Goal: Information Seeking & Learning: Learn about a topic

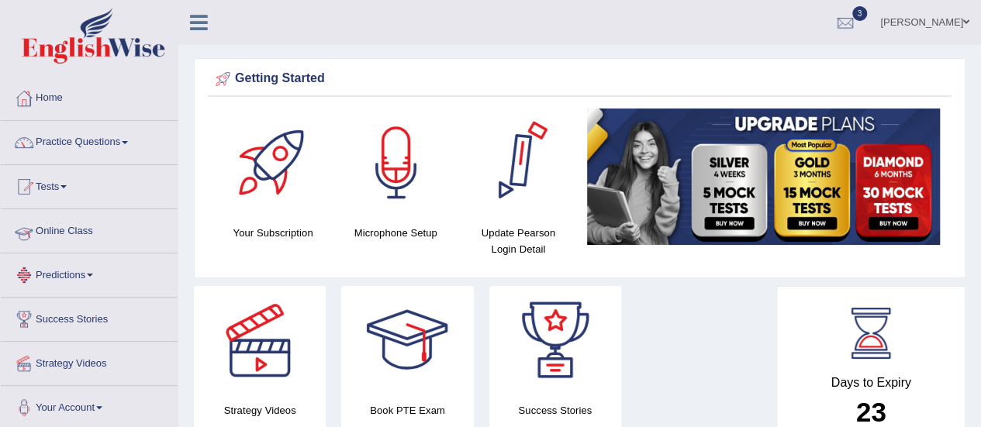
click at [51, 232] on link "Online Class" at bounding box center [89, 228] width 177 height 39
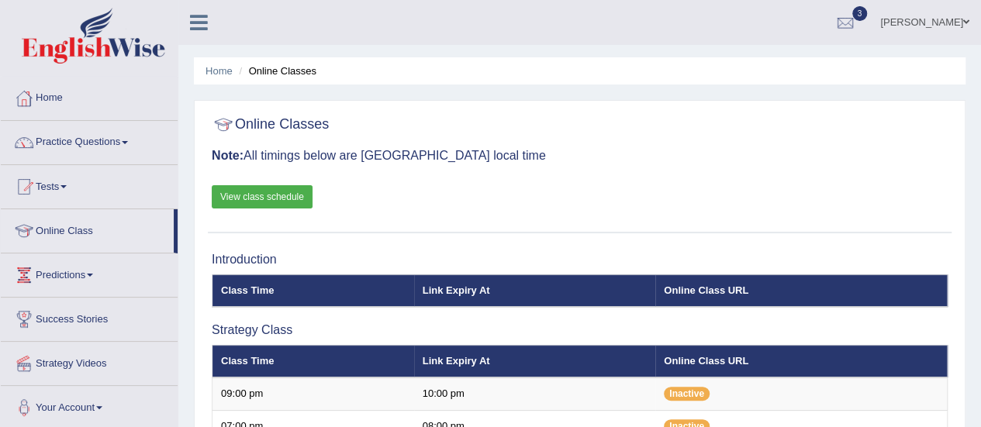
scroll to position [374, 0]
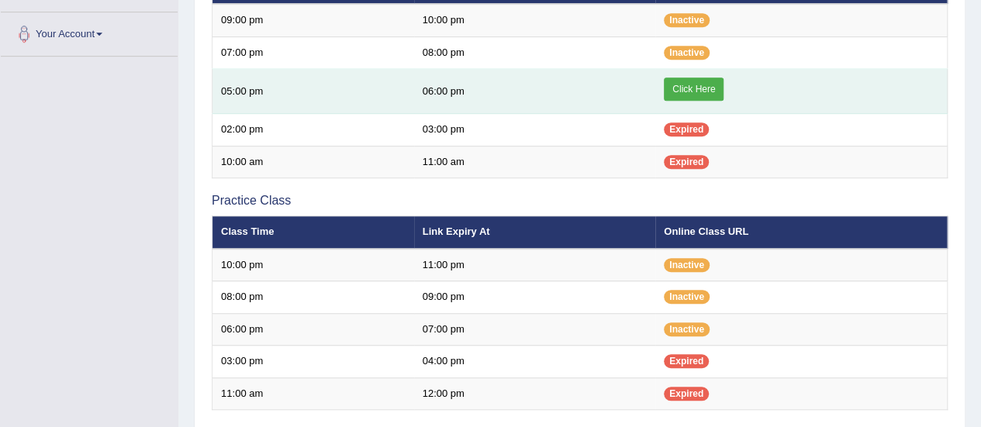
click at [710, 88] on link "Click Here" at bounding box center [694, 89] width 60 height 23
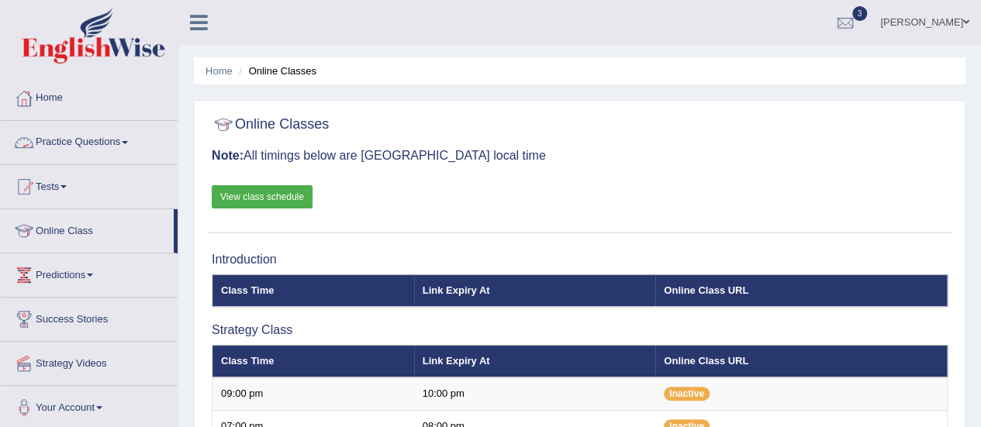
click at [105, 149] on link "Practice Questions" at bounding box center [89, 140] width 177 height 39
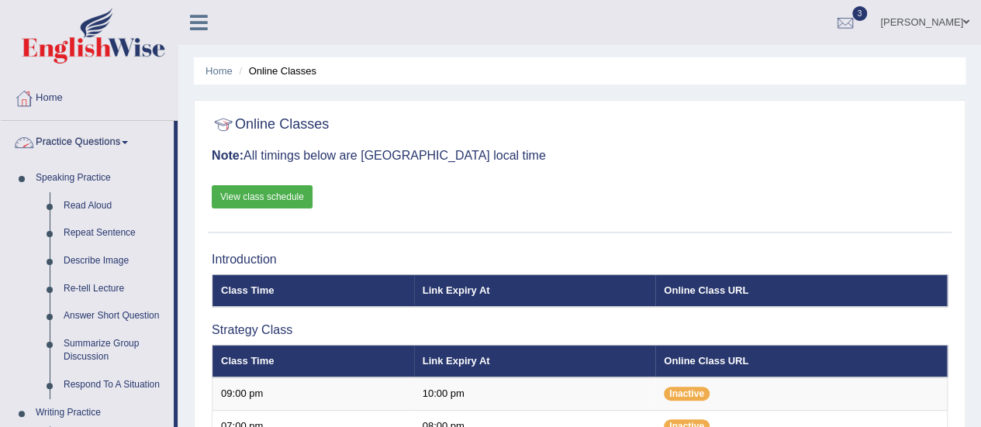
click at [105, 149] on link "Practice Questions" at bounding box center [87, 140] width 173 height 39
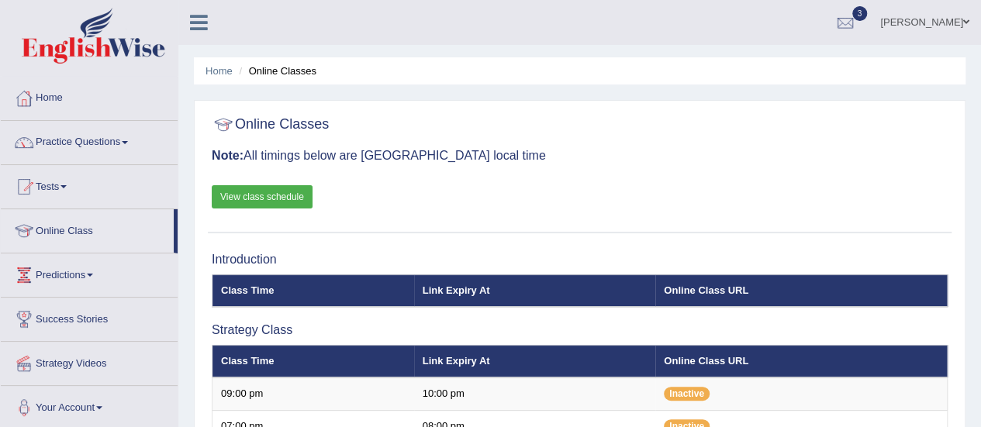
click at [105, 149] on link "Practice Questions" at bounding box center [89, 140] width 177 height 39
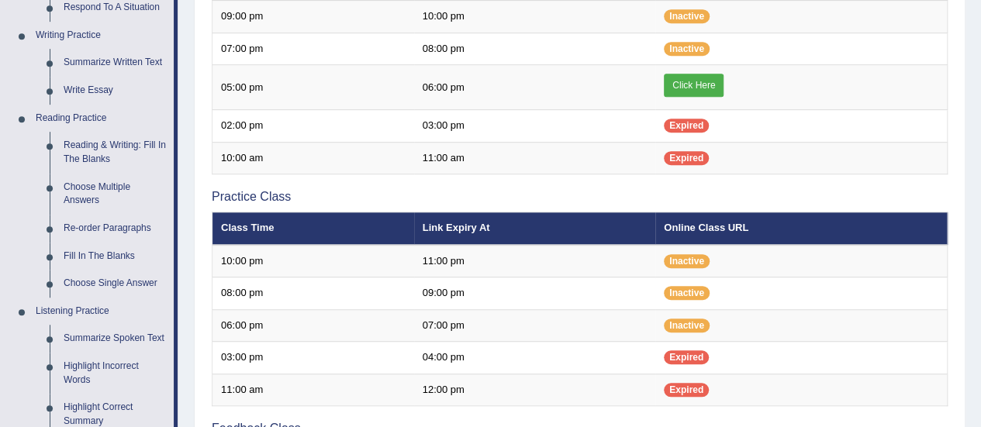
scroll to position [382, 0]
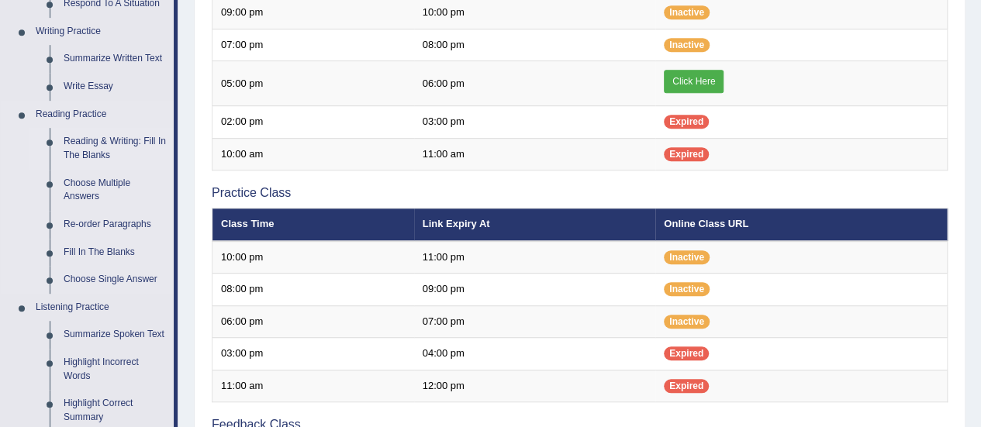
click at [103, 159] on link "Reading & Writing: Fill In The Blanks" at bounding box center [115, 148] width 117 height 41
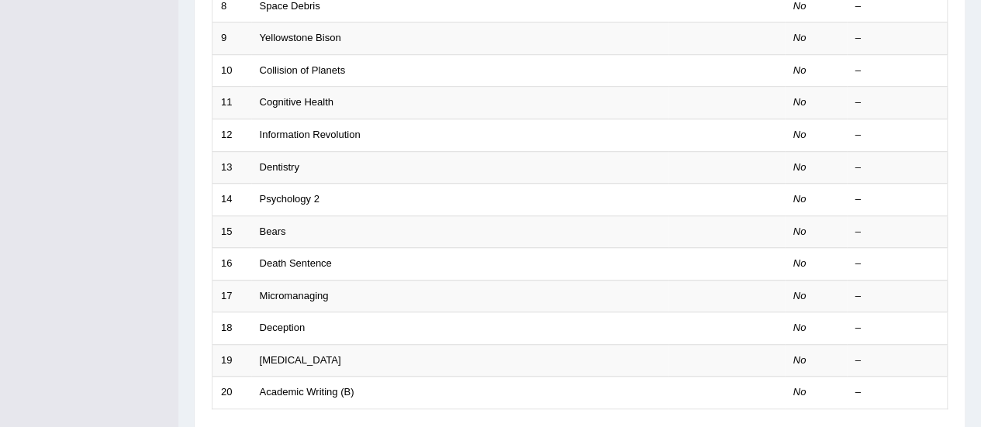
scroll to position [512, 0]
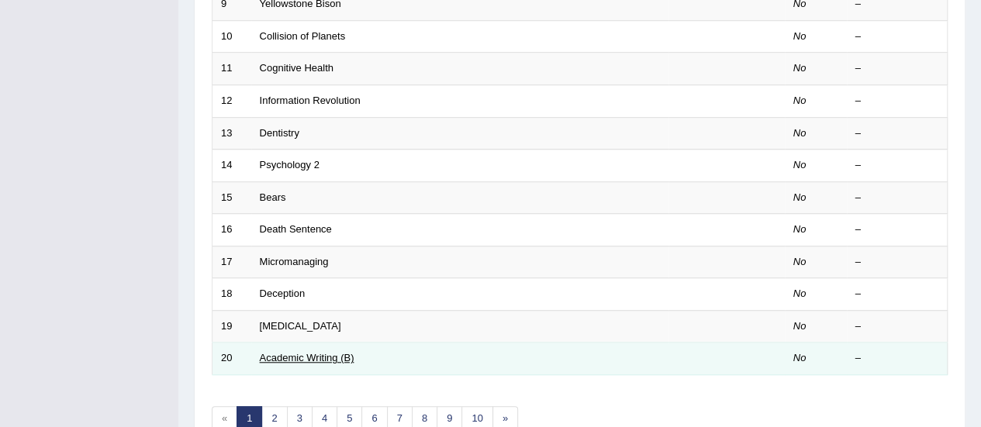
click at [318, 352] on link "Academic Writing (B)" at bounding box center [307, 358] width 95 height 12
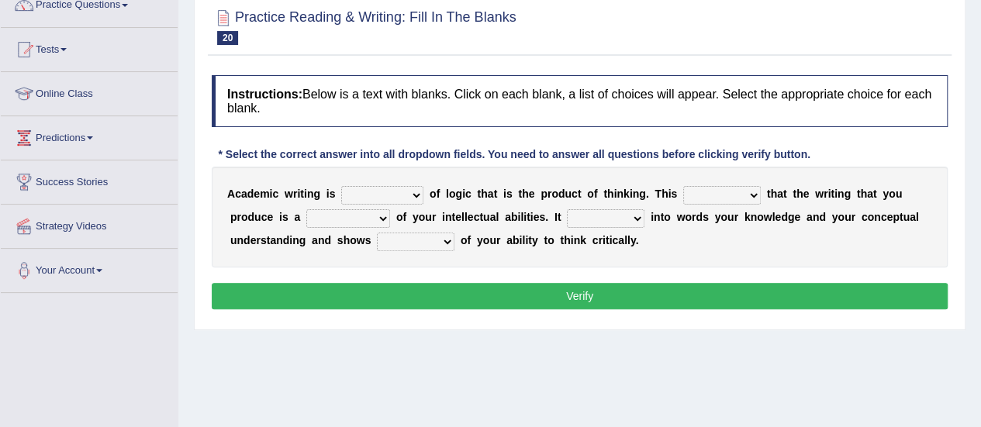
scroll to position [181, 0]
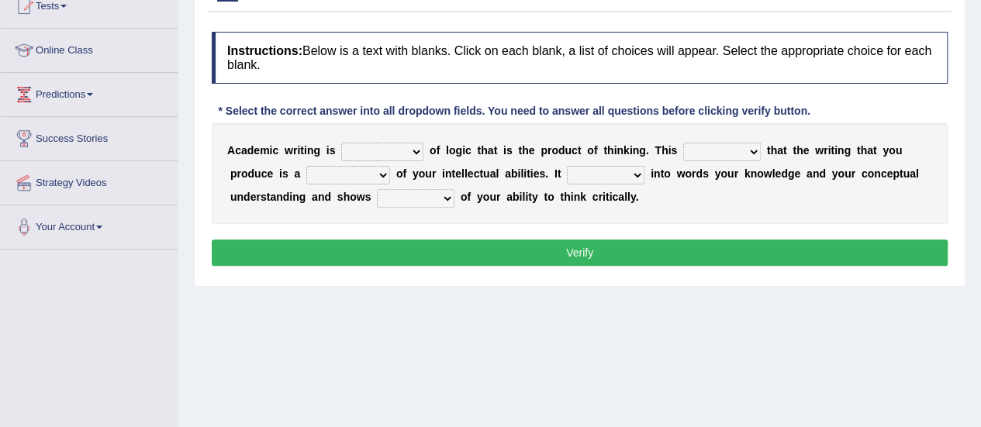
click at [412, 152] on select "expectation entitlement expression exchange" at bounding box center [382, 152] width 82 height 19
select select "expression"
click at [341, 143] on select "expectation entitlement expression exchange" at bounding box center [382, 152] width 82 height 19
click at [716, 152] on select "means questions stipulates answers" at bounding box center [722, 152] width 78 height 19
select select "means"
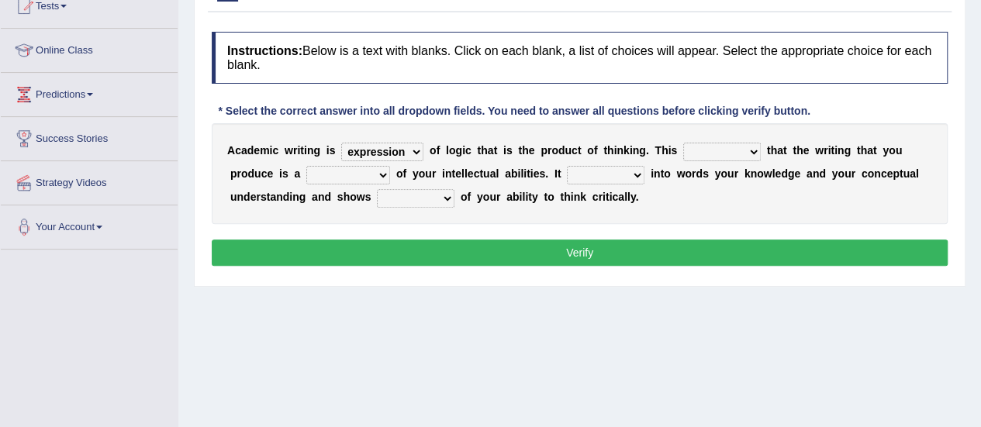
click at [683, 143] on select "means questions stipulates answers" at bounding box center [722, 152] width 78 height 19
click at [360, 174] on select "redundancy mission credit reflection" at bounding box center [348, 175] width 84 height 19
select select "reflection"
click at [306, 166] on select "redundancy mission credit reflection" at bounding box center [348, 175] width 84 height 19
click at [603, 179] on select "enriches shows allows puts" at bounding box center [606, 175] width 78 height 19
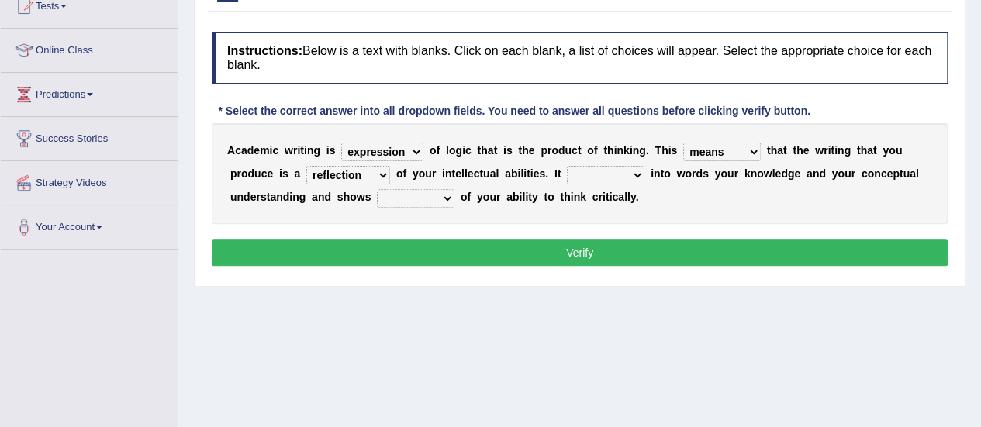
click at [606, 170] on select "enriches shows allows puts" at bounding box center [606, 175] width 78 height 19
select select "enriches"
click at [567, 166] on select "enriches shows allows puts" at bounding box center [606, 175] width 78 height 19
click at [433, 203] on select "hassle excuse capacity evidence" at bounding box center [416, 198] width 78 height 19
select select "capacity"
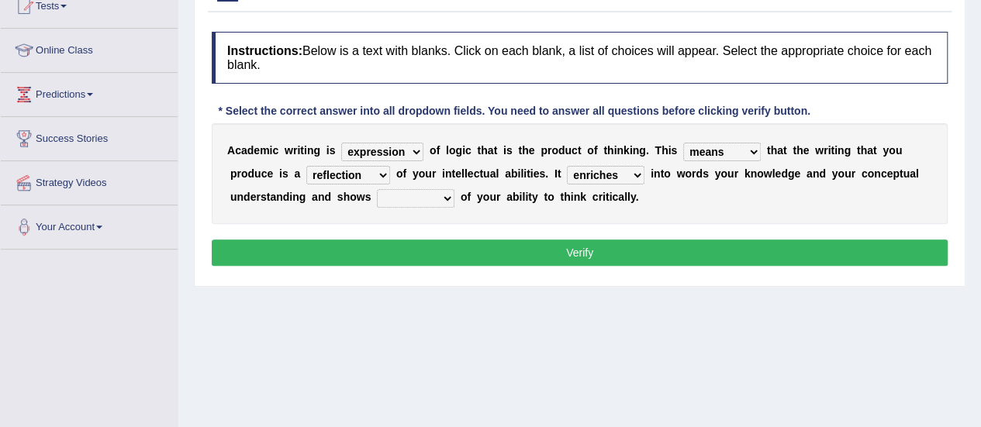
click at [377, 189] on select "hassle excuse capacity evidence" at bounding box center [416, 198] width 78 height 19
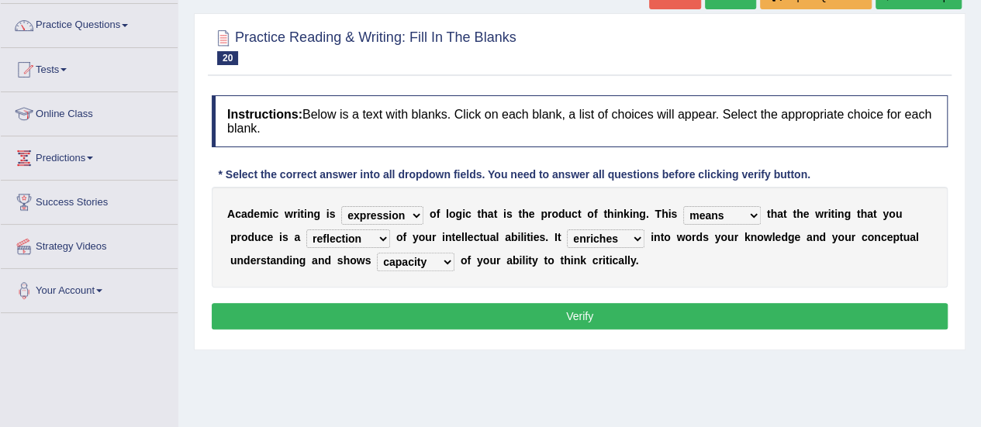
scroll to position [124, 0]
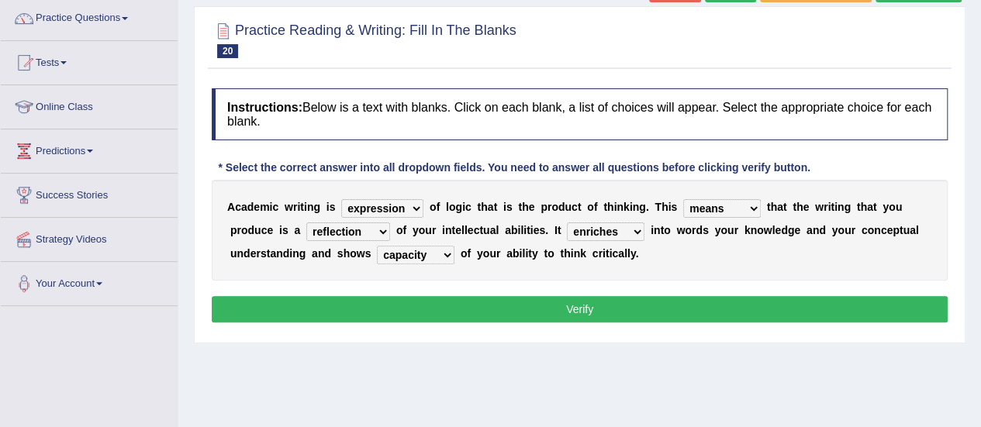
click at [610, 232] on select "enriches shows allows puts" at bounding box center [606, 232] width 78 height 19
select select "shows"
click at [567, 223] on select "enriches shows allows puts" at bounding box center [606, 232] width 78 height 19
click at [592, 306] on button "Verify" at bounding box center [580, 309] width 736 height 26
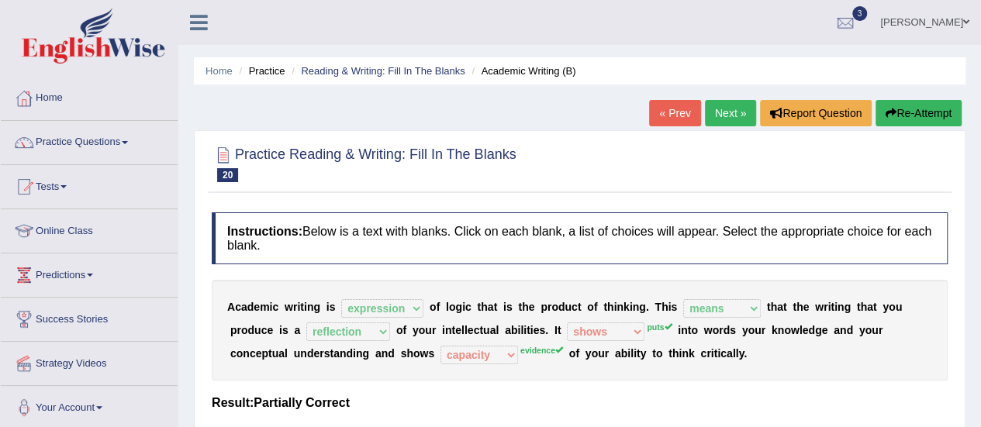
scroll to position [0, 0]
click at [111, 139] on link "Practice Questions" at bounding box center [89, 140] width 177 height 39
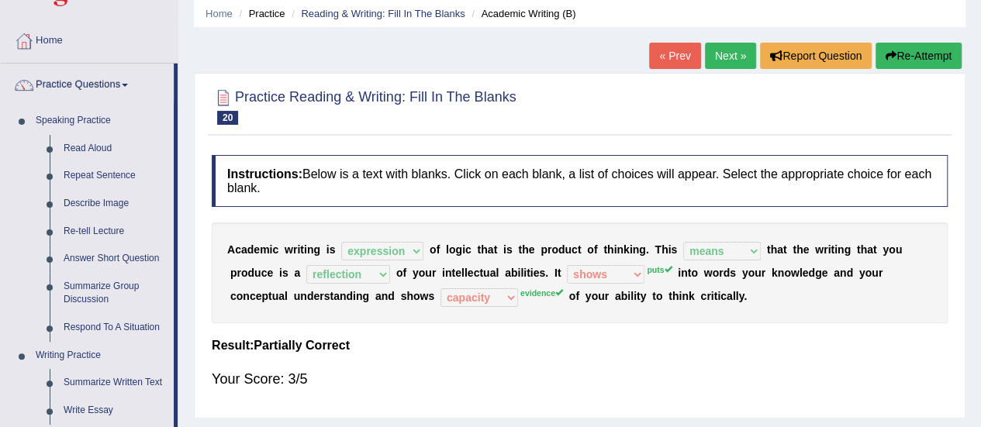
scroll to position [62, 0]
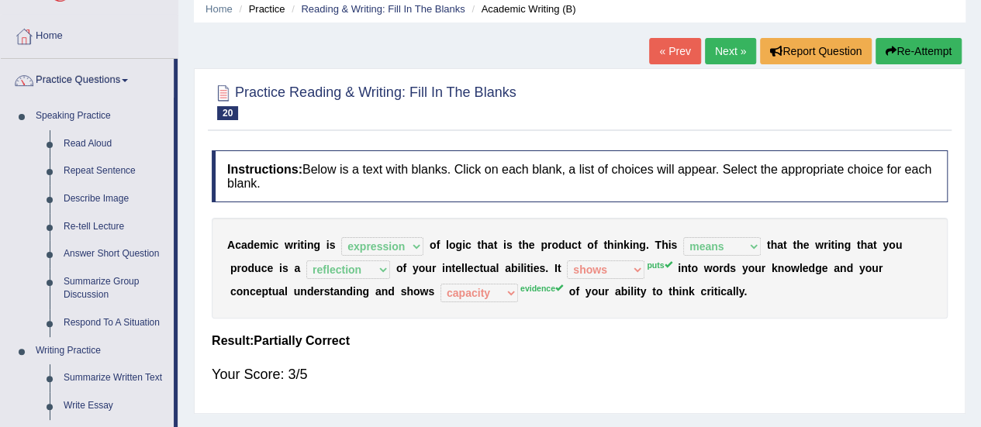
click at [913, 41] on button "Re-Attempt" at bounding box center [918, 51] width 86 height 26
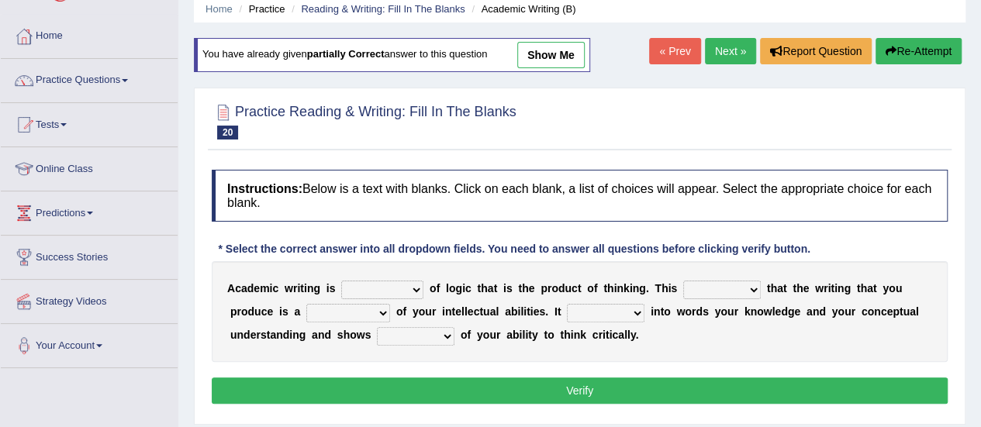
click at [391, 284] on select "expectation entitlement expression exchange" at bounding box center [382, 290] width 82 height 19
click at [115, 65] on link "Practice Questions" at bounding box center [89, 78] width 177 height 39
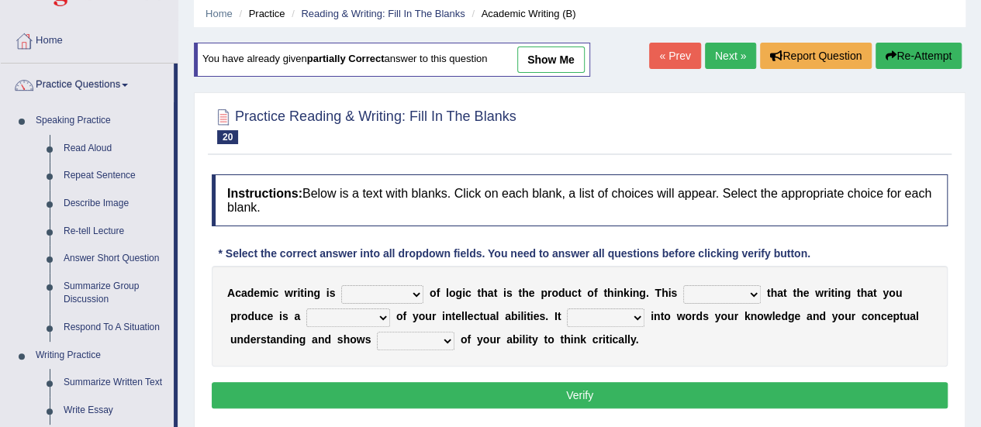
scroll to position [25, 0]
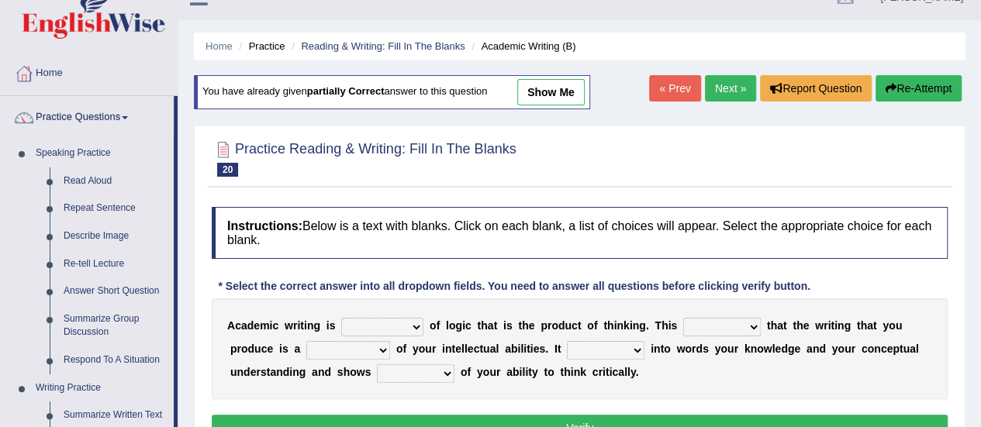
click at [361, 329] on select "expectation entitlement expression exchange" at bounding box center [382, 327] width 82 height 19
select select "expression"
click at [341, 318] on select "expectation entitlement expression exchange" at bounding box center [382, 327] width 82 height 19
click at [357, 326] on select "expectation entitlement expression exchange" at bounding box center [382, 327] width 82 height 19
click at [341, 318] on select "expectation entitlement expression exchange" at bounding box center [382, 327] width 82 height 19
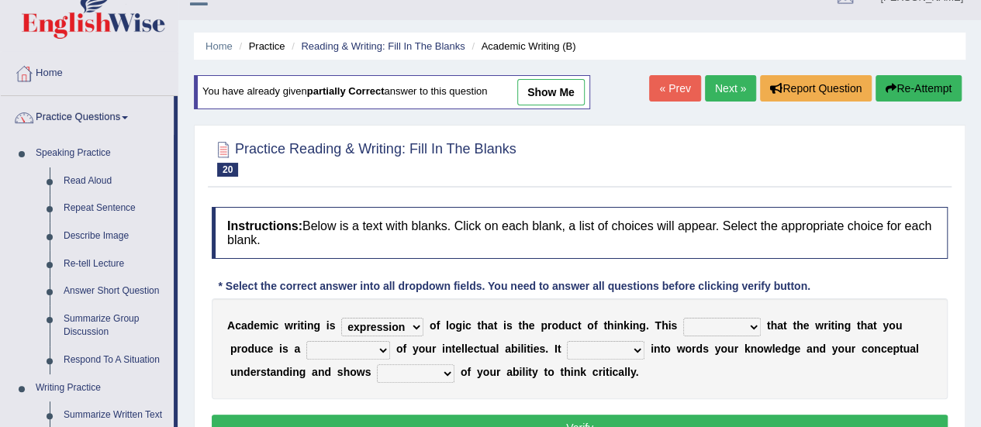
click at [441, 294] on div "Instructions: Below is a text with blanks. Click on each blank, a list of choic…" at bounding box center [580, 326] width 744 height 254
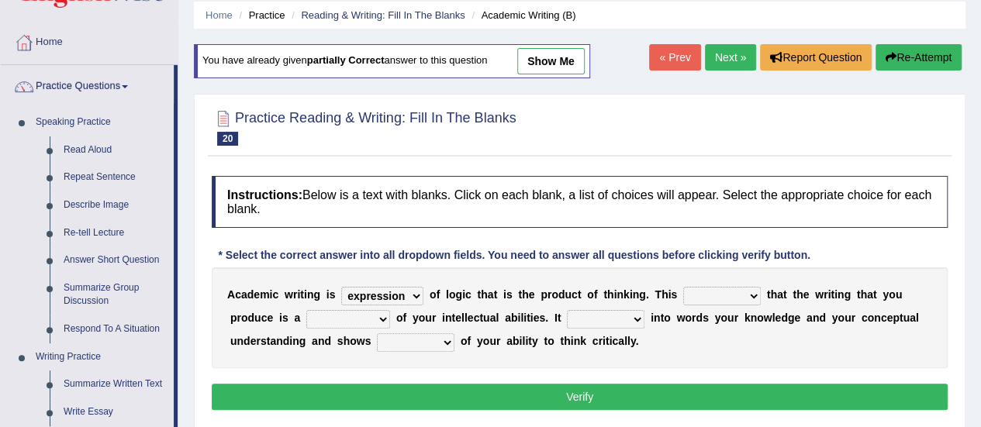
scroll to position [87, 0]
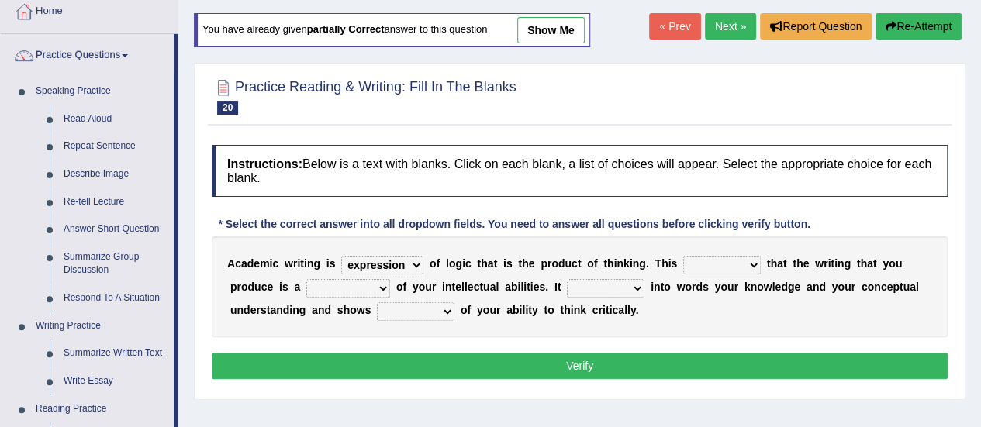
click at [733, 270] on select "means questions stipulates answers" at bounding box center [722, 265] width 78 height 19
select select "means"
click at [683, 256] on select "means questions stipulates answers" at bounding box center [722, 265] width 78 height 19
click at [578, 284] on select "enriches shows allows puts" at bounding box center [606, 288] width 78 height 19
click at [349, 291] on select "redundancy mission credit reflection" at bounding box center [348, 288] width 84 height 19
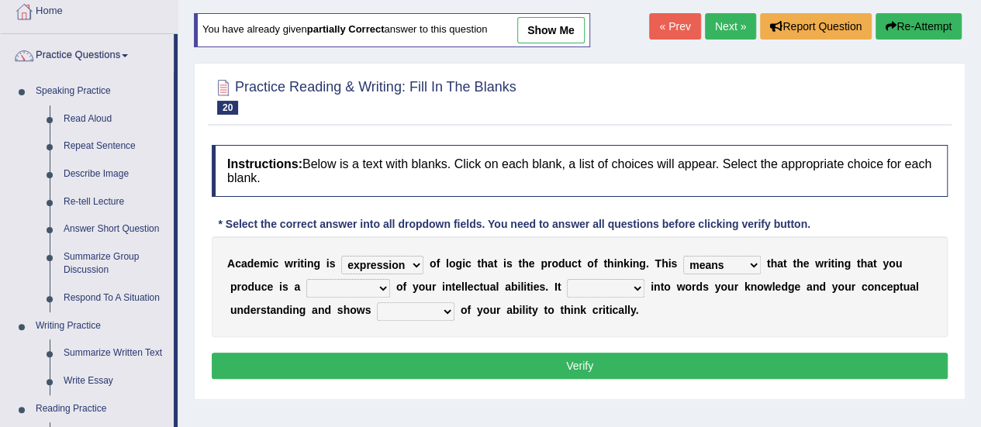
select select "reflection"
click at [306, 279] on select "redundancy mission credit reflection" at bounding box center [348, 288] width 84 height 19
click at [624, 281] on select "enriches shows allows puts" at bounding box center [606, 288] width 78 height 19
select select "puts"
click at [567, 279] on select "enriches shows allows puts" at bounding box center [606, 288] width 78 height 19
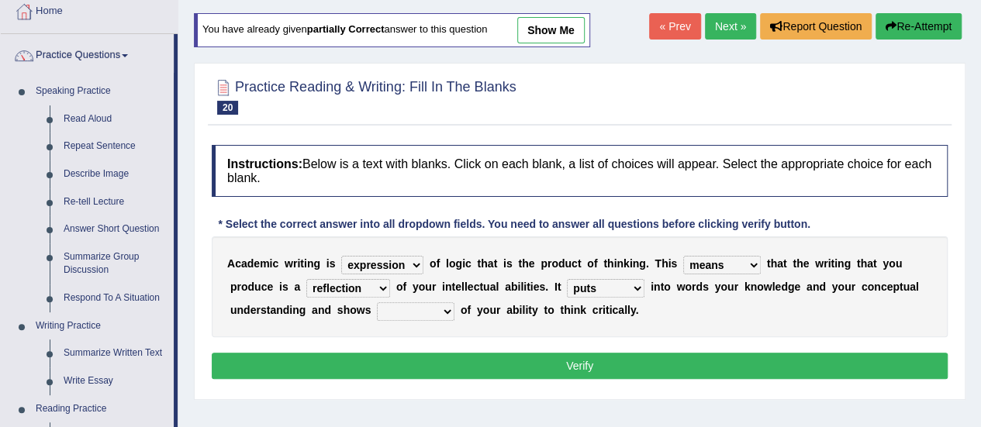
click at [433, 311] on select "hassle excuse capacity evidence" at bounding box center [416, 311] width 78 height 19
select select "evidence"
click at [377, 302] on select "hassle excuse capacity evidence" at bounding box center [416, 311] width 78 height 19
click at [729, 258] on select "means questions stipulates answers" at bounding box center [722, 265] width 78 height 19
click at [723, 256] on select "means questions stipulates answers" at bounding box center [722, 265] width 78 height 19
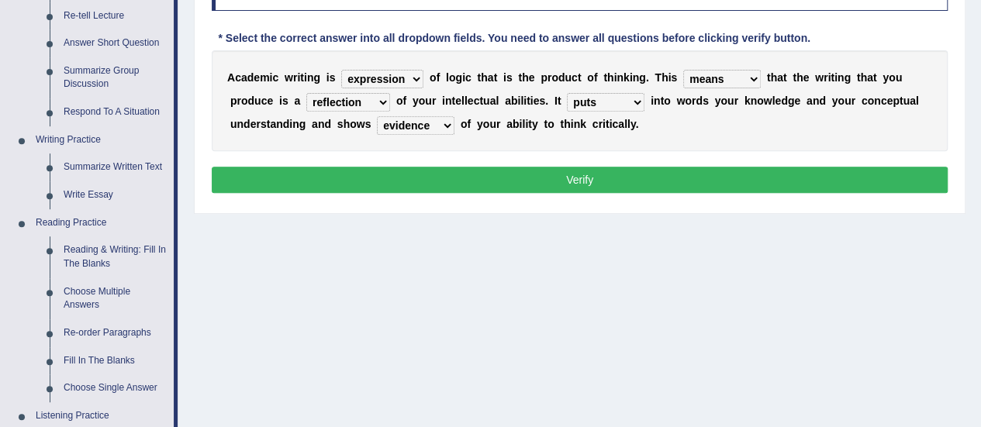
scroll to position [257, 0]
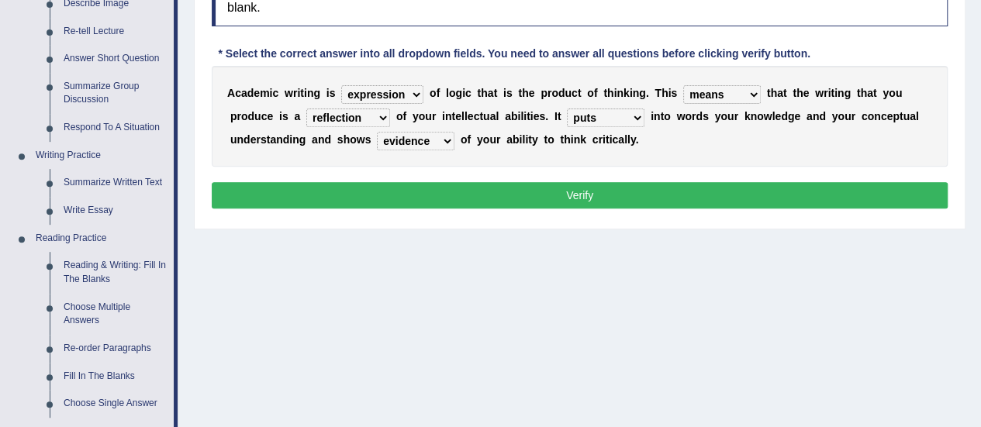
click at [361, 115] on select "redundancy mission credit reflection" at bounding box center [348, 118] width 84 height 19
click at [350, 122] on select "redundancy mission credit reflection" at bounding box center [348, 118] width 84 height 19
click at [336, 121] on select "redundancy mission credit reflection" at bounding box center [348, 118] width 84 height 19
click at [628, 117] on select "enriches shows allows puts" at bounding box center [606, 118] width 78 height 19
click at [622, 118] on select "enriches shows allows puts" at bounding box center [606, 118] width 78 height 19
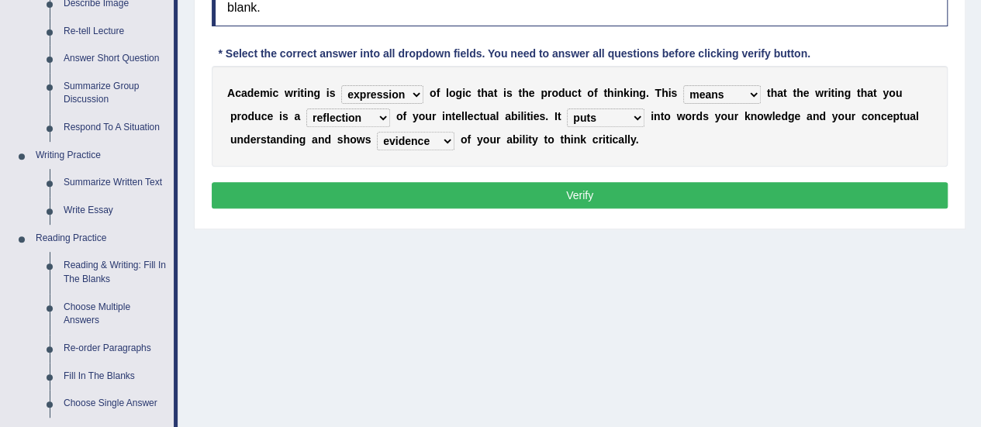
click at [616, 115] on select "enriches shows allows puts" at bounding box center [606, 118] width 78 height 19
select select "shows"
click at [567, 109] on select "enriches shows allows puts" at bounding box center [606, 118] width 78 height 19
click at [603, 116] on select "enriches shows allows puts" at bounding box center [606, 118] width 78 height 19
click at [437, 142] on select "hassle excuse capacity evidence" at bounding box center [416, 141] width 78 height 19
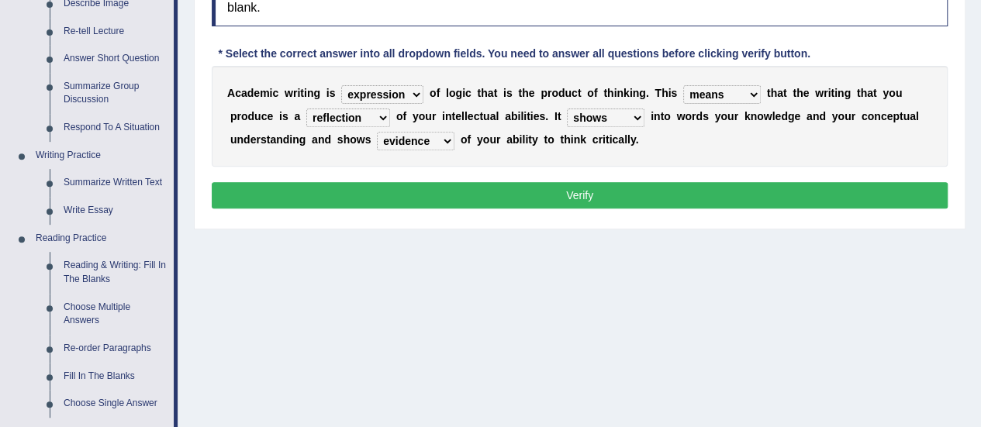
click at [436, 140] on select "hassle excuse capacity evidence" at bounding box center [416, 141] width 78 height 19
click at [511, 148] on div "A c a d e m i c w r i t i n g i s expectation entitlement expression exchange o…" at bounding box center [580, 116] width 736 height 101
click at [419, 140] on select "hassle excuse capacity evidence" at bounding box center [416, 141] width 78 height 19
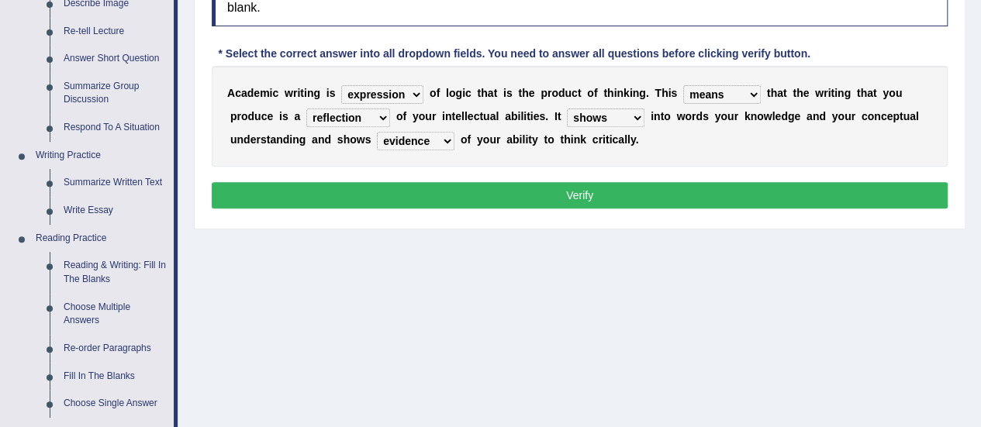
click at [419, 140] on select "hassle excuse capacity evidence" at bounding box center [416, 141] width 78 height 19
click at [556, 192] on button "Verify" at bounding box center [580, 195] width 736 height 26
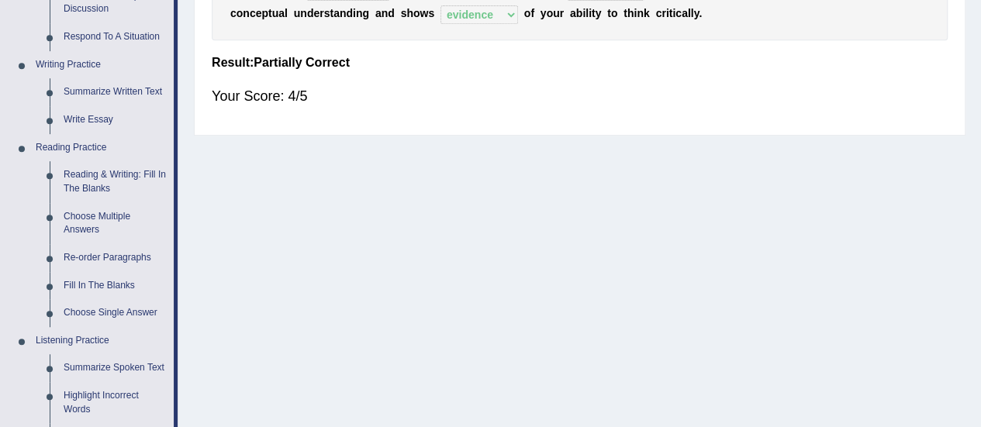
scroll to position [351, 0]
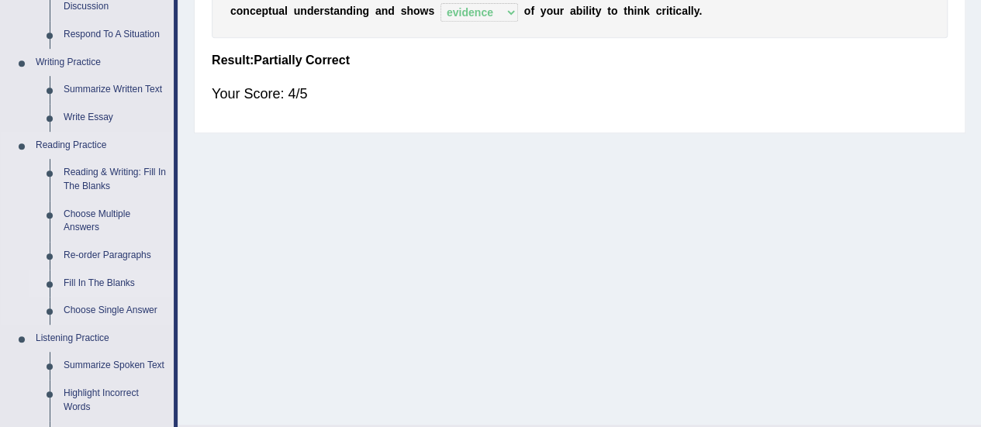
click at [100, 280] on link "Fill In The Blanks" at bounding box center [115, 284] width 117 height 28
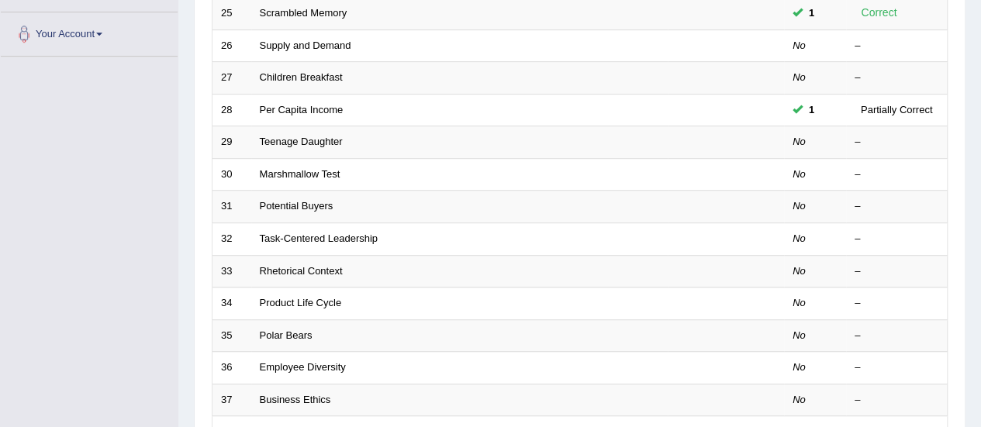
scroll to position [592, 0]
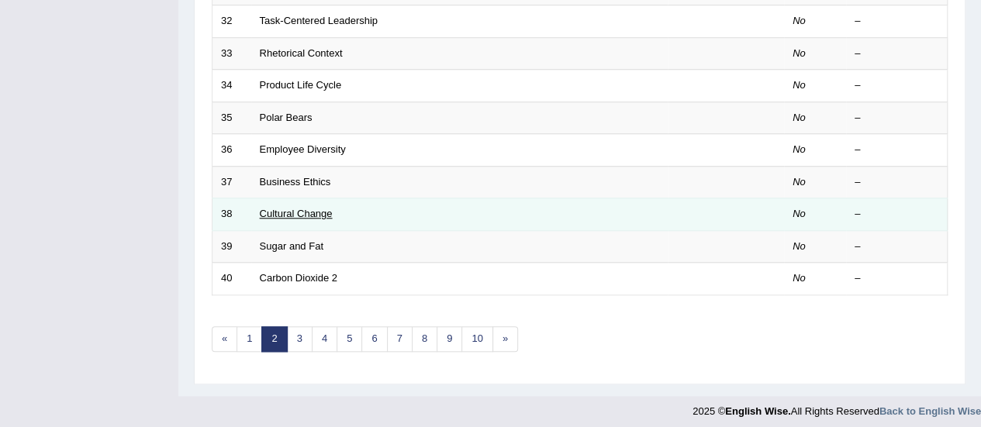
click at [296, 208] on link "Cultural Change" at bounding box center [296, 214] width 73 height 12
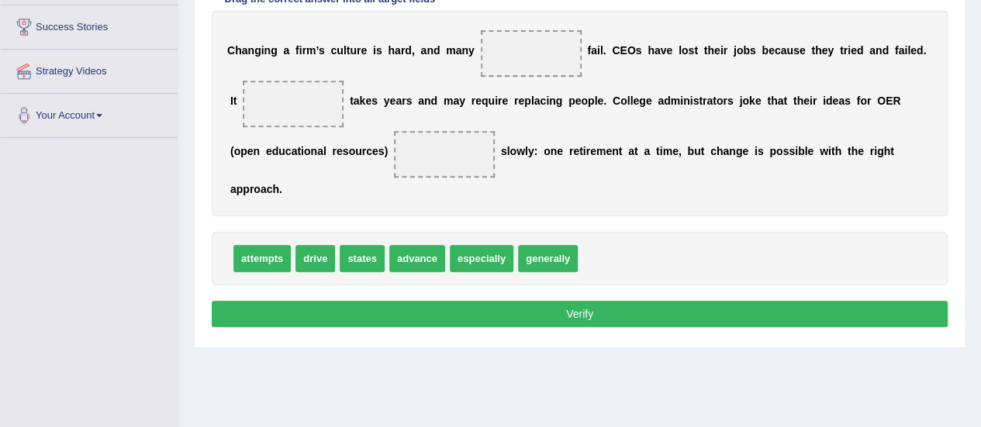
scroll to position [284, 0]
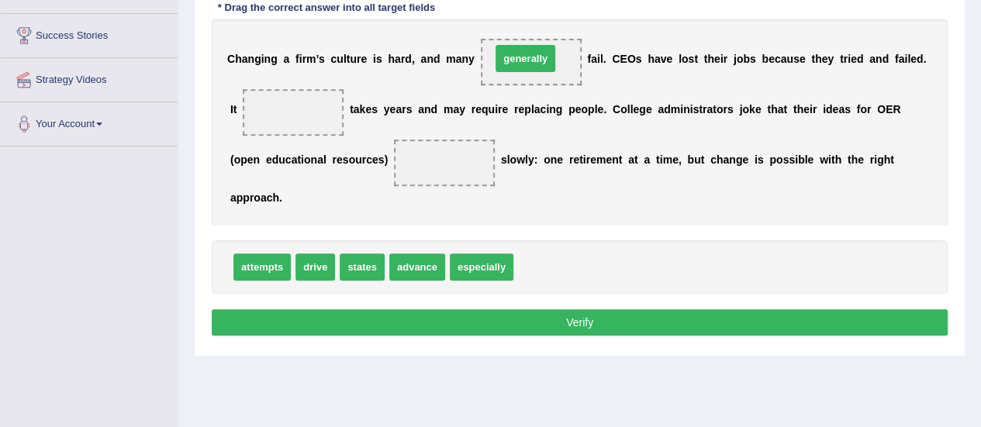
drag, startPoint x: 555, startPoint y: 269, endPoint x: 533, endPoint y: 60, distance: 209.8
click at [471, 260] on span "especially" at bounding box center [482, 267] width 64 height 27
drag, startPoint x: 513, startPoint y: 65, endPoint x: 256, endPoint y: 123, distance: 263.2
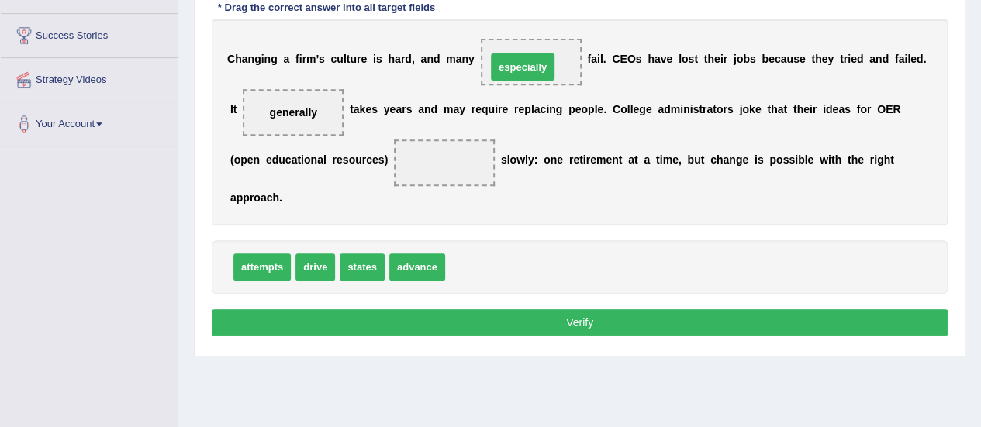
drag, startPoint x: 492, startPoint y: 272, endPoint x: 534, endPoint y: 72, distance: 204.2
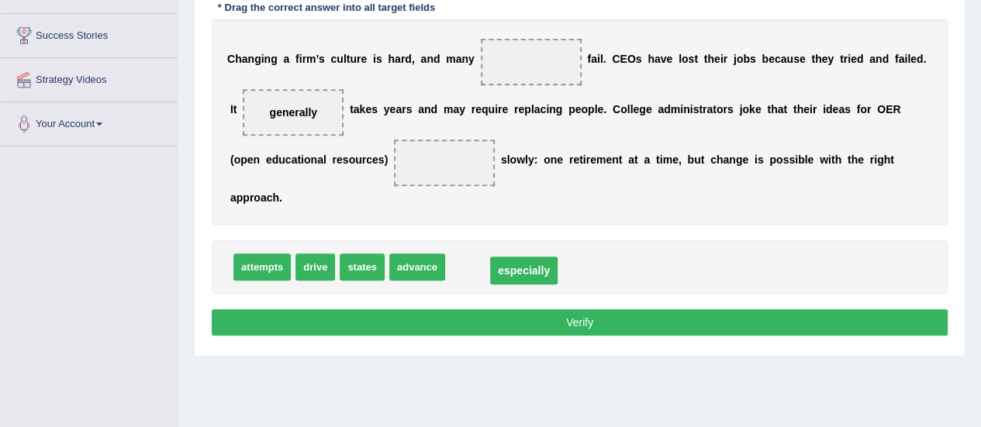
drag, startPoint x: 507, startPoint y: 64, endPoint x: 496, endPoint y: 271, distance: 207.3
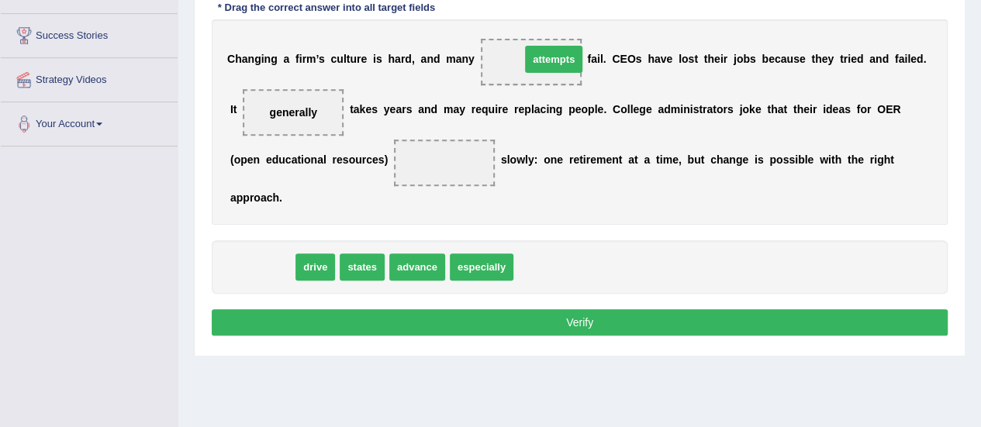
drag, startPoint x: 265, startPoint y: 270, endPoint x: 551, endPoint y: 64, distance: 352.3
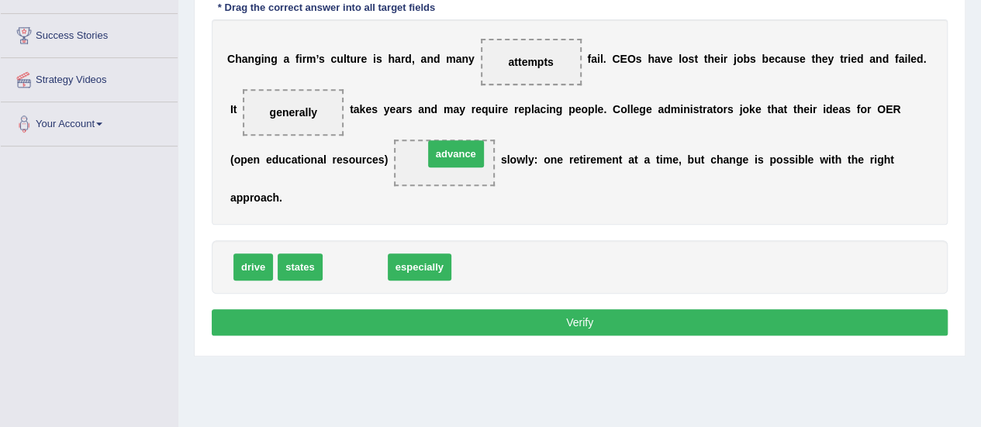
drag, startPoint x: 364, startPoint y: 268, endPoint x: 465, endPoint y: 153, distance: 152.8
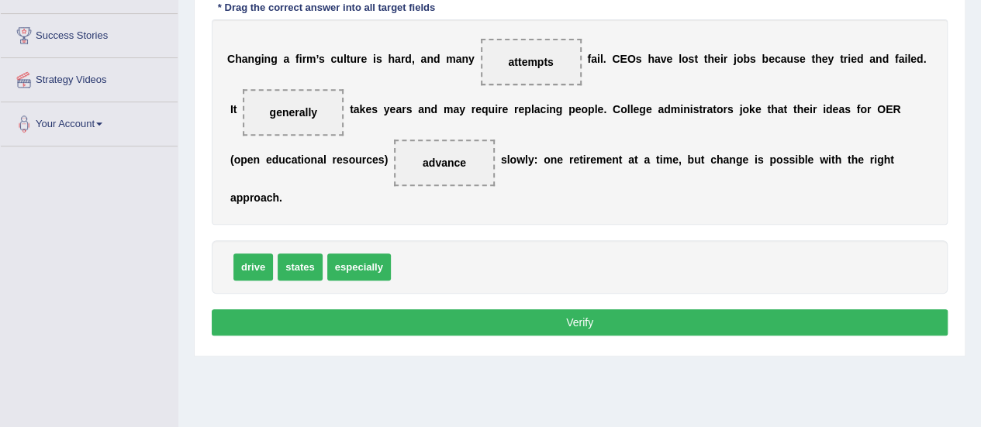
click at [509, 314] on button "Verify" at bounding box center [580, 322] width 736 height 26
